Goal: Transaction & Acquisition: Purchase product/service

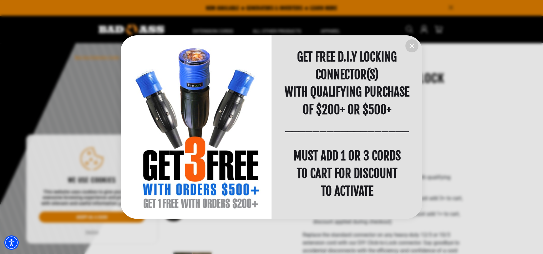
click at [411, 44] on icon "information" at bounding box center [412, 46] width 8 height 8
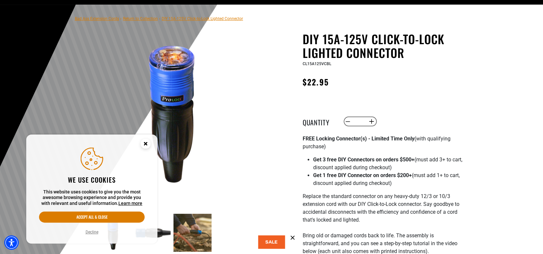
scroll to position [66, 0]
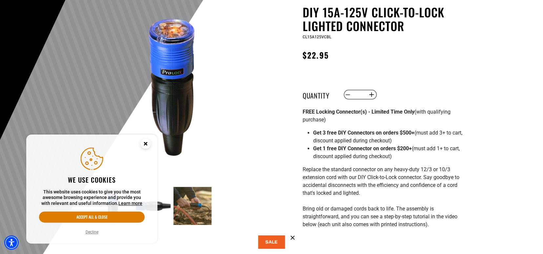
click at [142, 144] on circle "Close this option" at bounding box center [146, 144] width 10 height 10
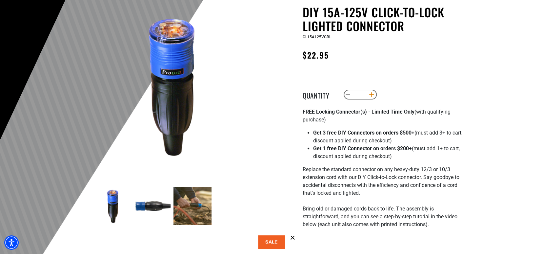
click at [372, 96] on button "Increase quantity for DIY 15A-125V Click-to-Lock Lighted Connector" at bounding box center [372, 94] width 10 height 11
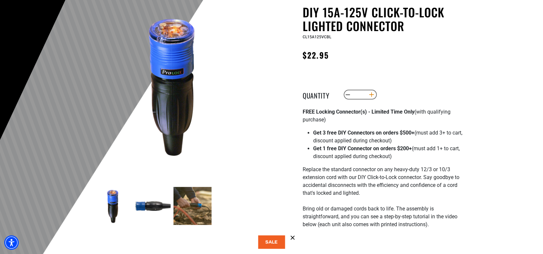
click at [372, 96] on button "Increase quantity for DIY 15A-125V Click-to-Lock Lighted Connector" at bounding box center [372, 94] width 10 height 11
type input "*"
click at [415, 89] on div "Decrease quantity for DIY 15A-125V Click-to-Lock Lighted Connector * Increase q…" at bounding box center [410, 94] width 134 height 11
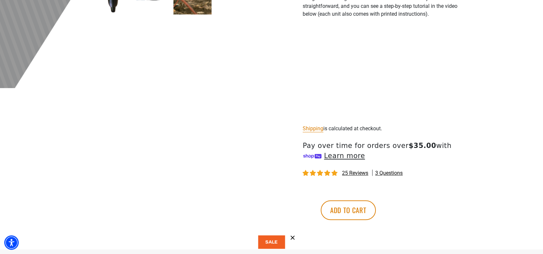
scroll to position [328, 0]
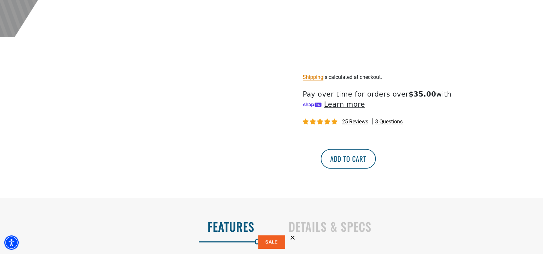
click at [376, 158] on button "Add to cart" at bounding box center [348, 159] width 55 height 20
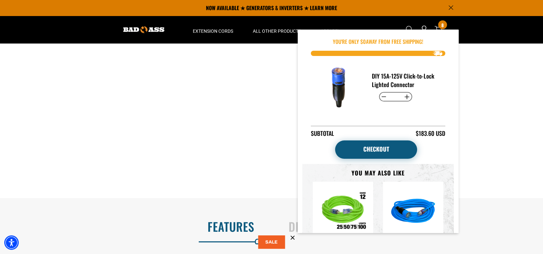
click at [377, 152] on link "Checkout" at bounding box center [376, 150] width 82 height 18
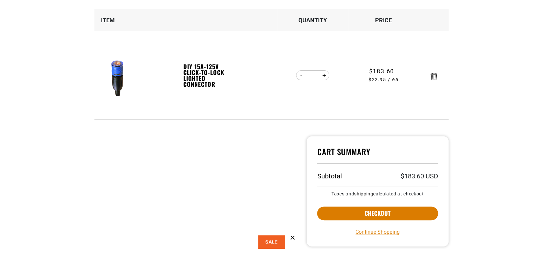
scroll to position [131, 0]
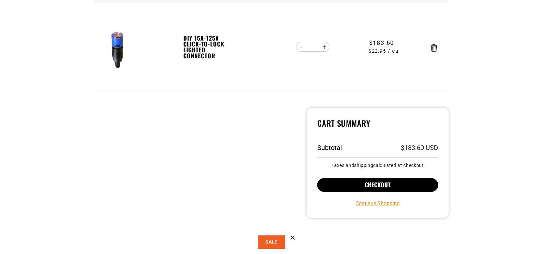
click at [421, 183] on button "Checkout" at bounding box center [377, 185] width 121 height 14
